Goal: Transaction & Acquisition: Purchase product/service

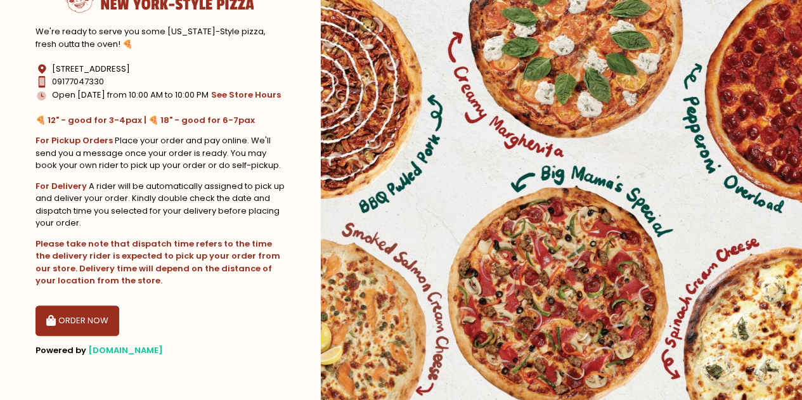
scroll to position [61, 0]
click at [67, 325] on button "ORDER NOW" at bounding box center [77, 320] width 84 height 30
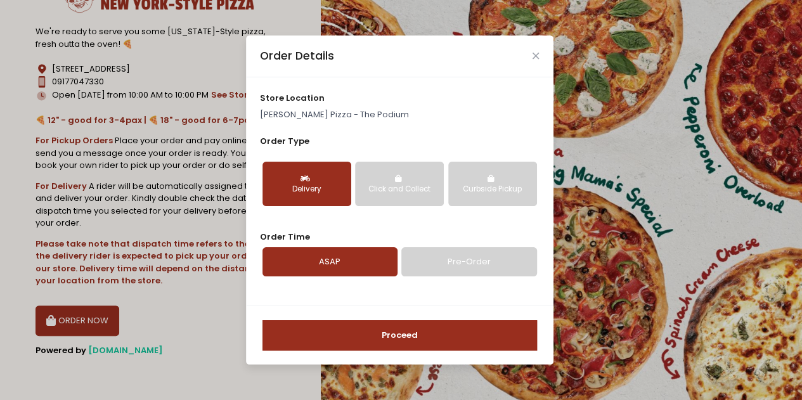
click at [546, 54] on div "Order Details" at bounding box center [399, 56] width 307 height 42
click at [539, 56] on div "Order Details" at bounding box center [399, 56] width 307 height 42
click at [431, 262] on link "Pre-Order" at bounding box center [468, 261] width 135 height 29
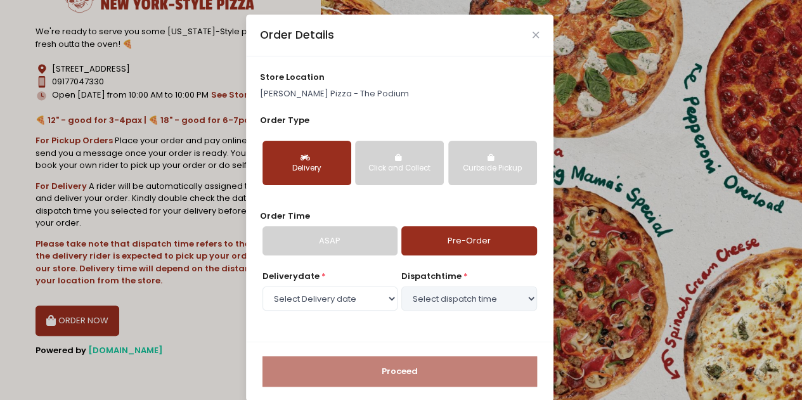
select select "[DATE]"
click at [460, 311] on div "dispatch time * Select dispatch time 12:00 PM - 12:30 PM 12:30 PM - 01:00 PM 01…" at bounding box center [468, 291] width 135 height 43
click at [470, 301] on select "Select dispatch time 12:00 PM - 12:30 PM 12:30 PM - 01:00 PM 01:00 PM - 01:30 P…" at bounding box center [468, 298] width 135 height 24
select select "21:00"
click at [401, 286] on select "Select dispatch time 12:00 PM - 12:30 PM 12:30 PM - 01:00 PM 01:00 PM - 01:30 P…" at bounding box center [468, 298] width 135 height 24
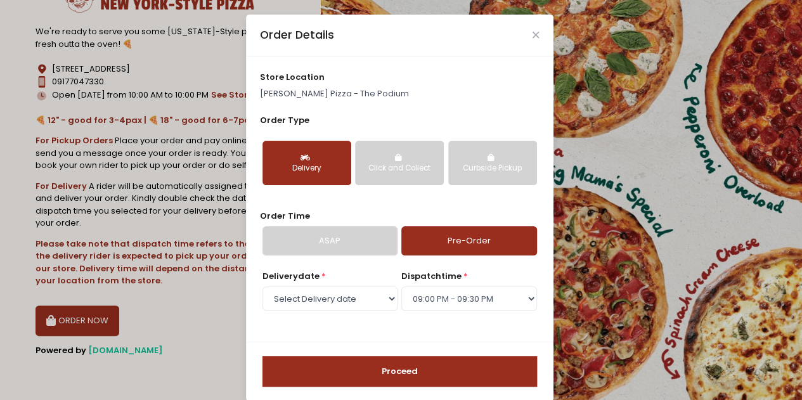
click at [437, 358] on button "Proceed" at bounding box center [399, 371] width 274 height 30
